Goal: Transaction & Acquisition: Purchase product/service

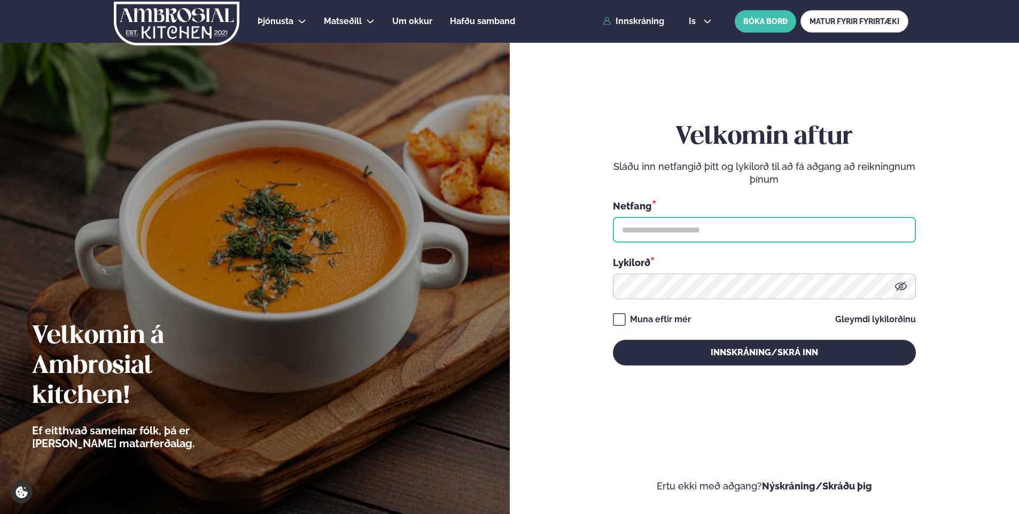
click at [687, 235] on input "text" at bounding box center [764, 230] width 303 height 26
type input "**********"
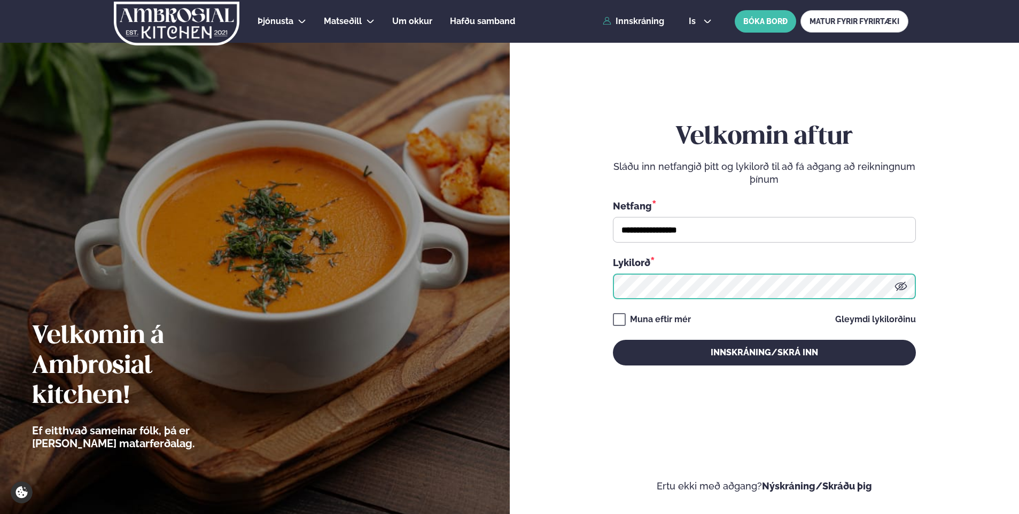
click at [613, 340] on button "Innskráning/Skrá inn" at bounding box center [764, 353] width 303 height 26
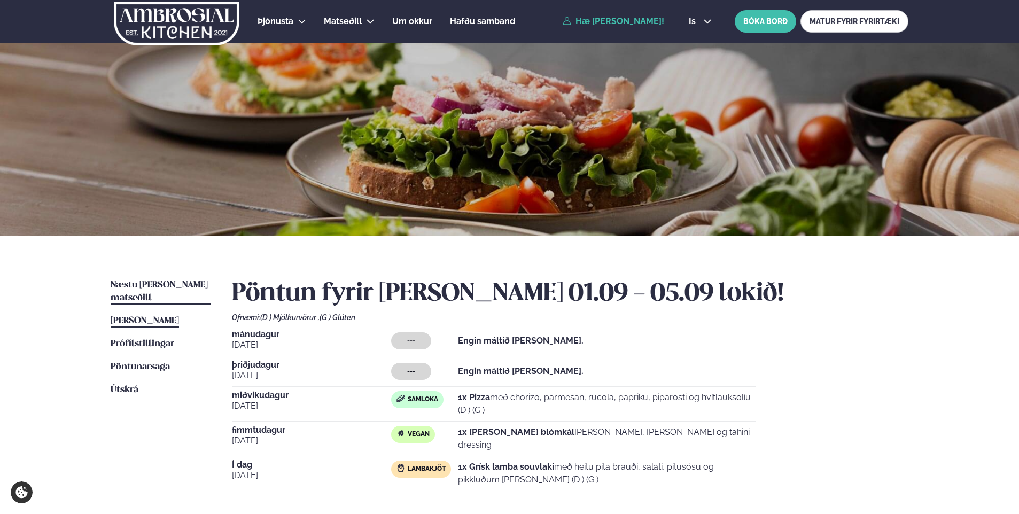
click at [137, 286] on span "Næstu [PERSON_NAME] matseðill" at bounding box center [159, 291] width 97 height 22
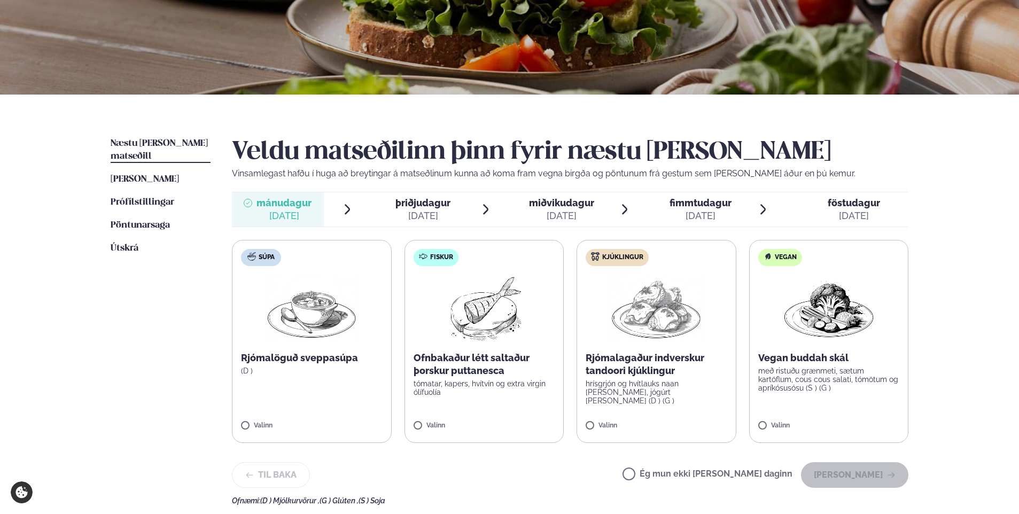
scroll to position [160, 0]
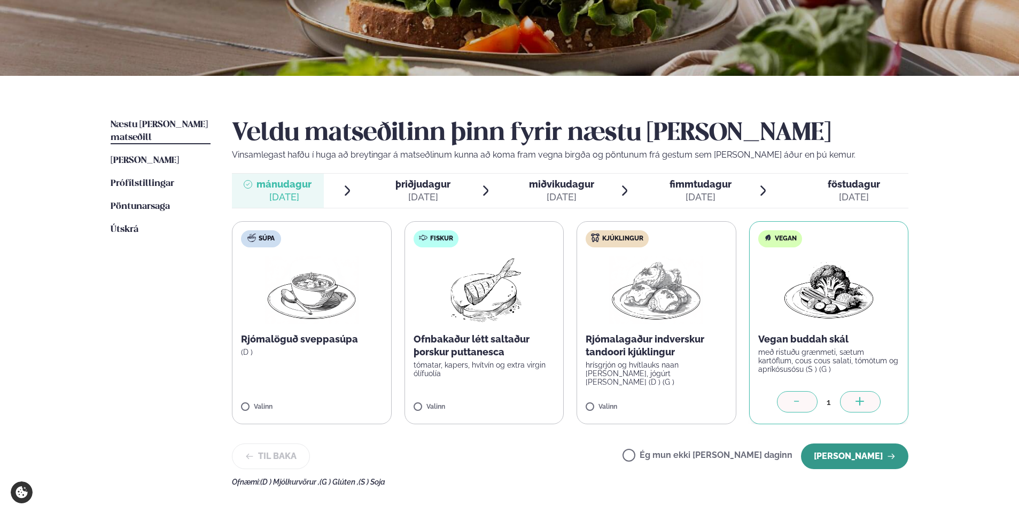
click at [857, 463] on button "[PERSON_NAME]" at bounding box center [854, 456] width 107 height 26
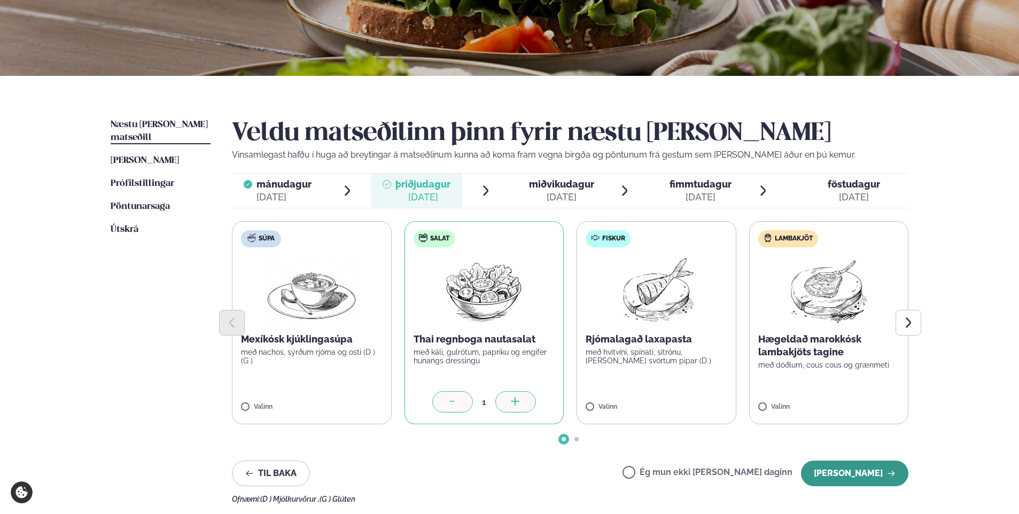
click at [866, 469] on button "[PERSON_NAME]" at bounding box center [854, 473] width 107 height 26
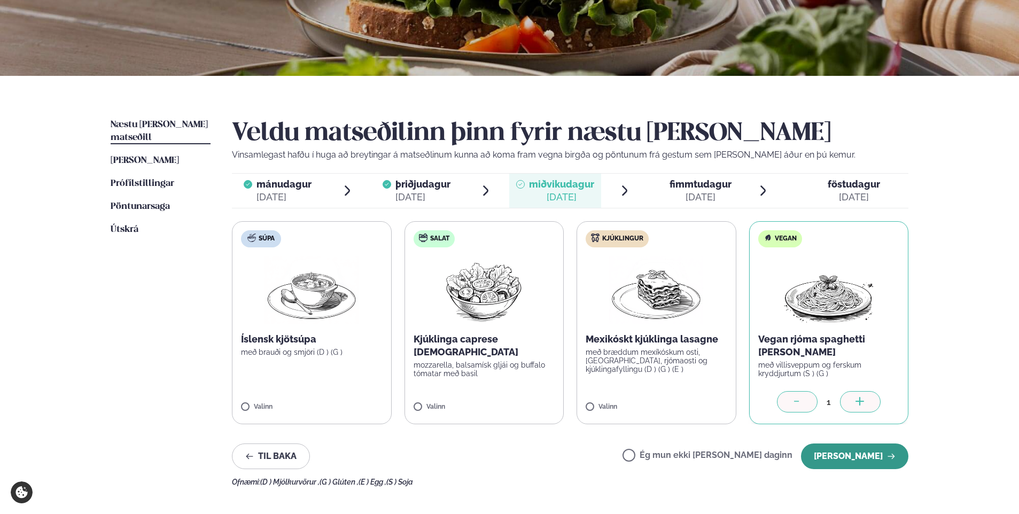
click at [829, 457] on button "[PERSON_NAME]" at bounding box center [854, 456] width 107 height 26
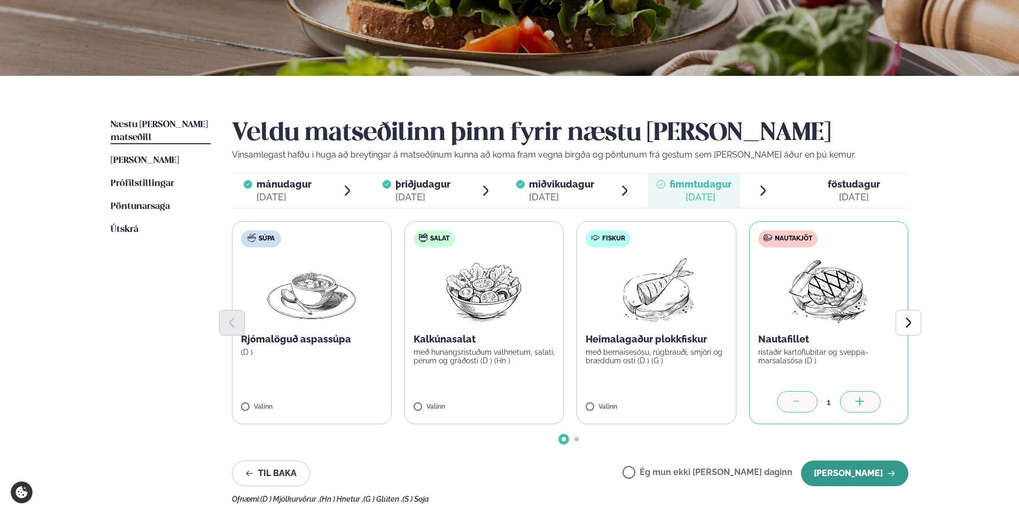
click at [822, 473] on button "[PERSON_NAME]" at bounding box center [854, 473] width 107 height 26
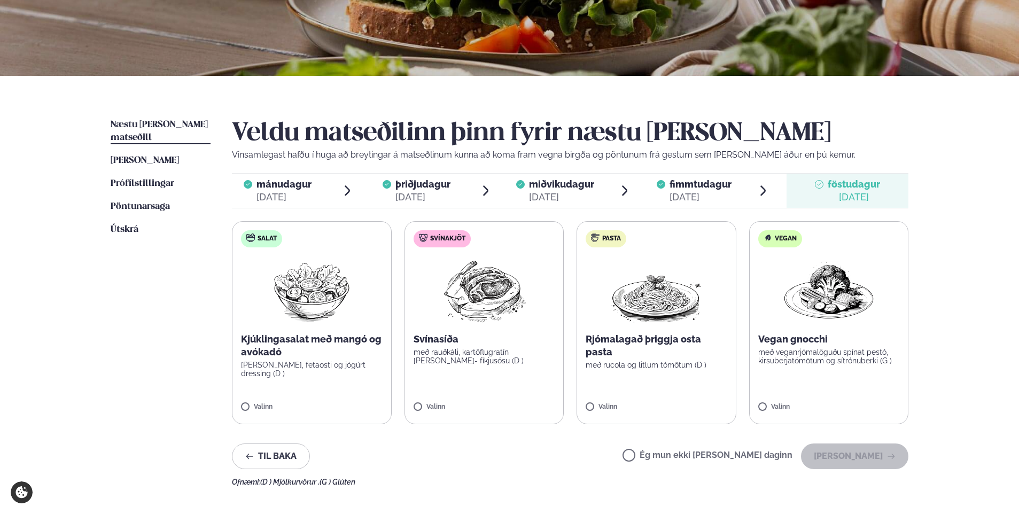
click at [584, 400] on label "Pasta Rjómalagað þriggja osta pasta með rucola og litlum tómötum (D ) Valinn" at bounding box center [656, 322] width 160 height 203
click at [834, 455] on button "[PERSON_NAME]" at bounding box center [854, 456] width 107 height 26
